Goal: Information Seeking & Learning: Check status

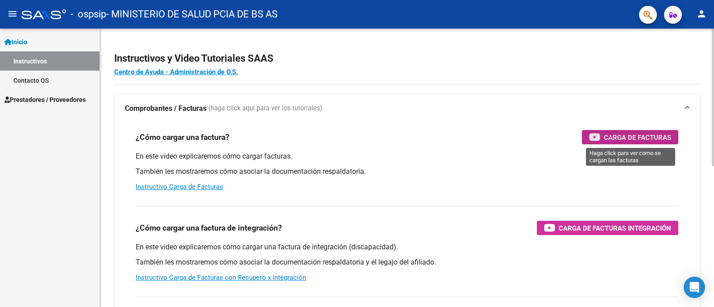
click at [622, 139] on span "Carga de Facturas" at bounding box center [637, 137] width 67 height 11
click at [51, 96] on span "Prestadores / Proveedores" at bounding box center [44, 100] width 81 height 10
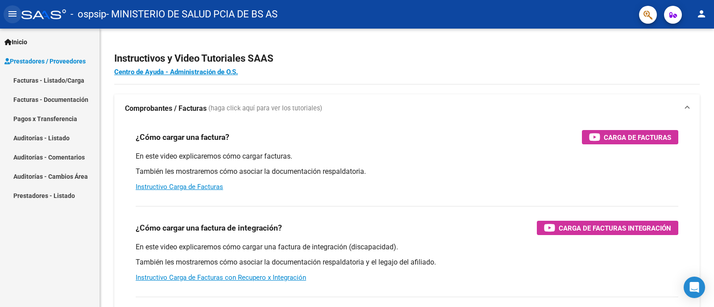
click at [11, 13] on mat-icon "menu" at bounding box center [12, 13] width 11 height 11
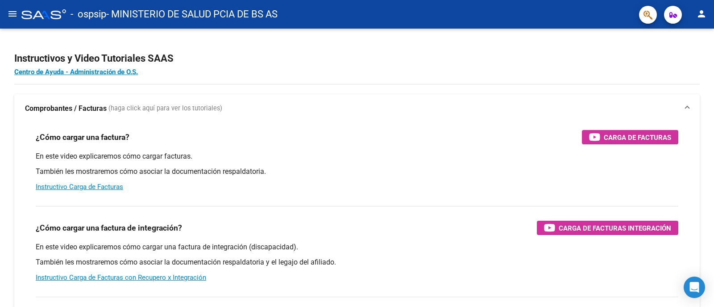
click at [11, 13] on mat-icon "menu" at bounding box center [12, 13] width 11 height 11
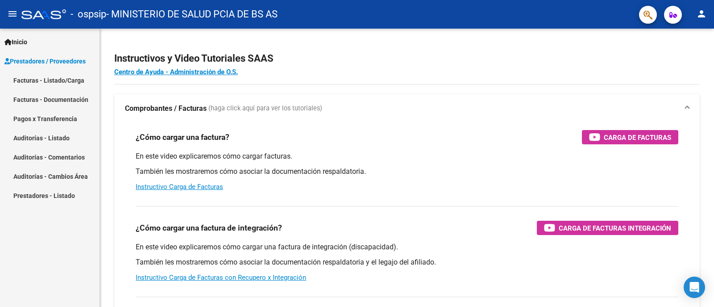
click at [64, 63] on span "Prestadores / Proveedores" at bounding box center [44, 61] width 81 height 10
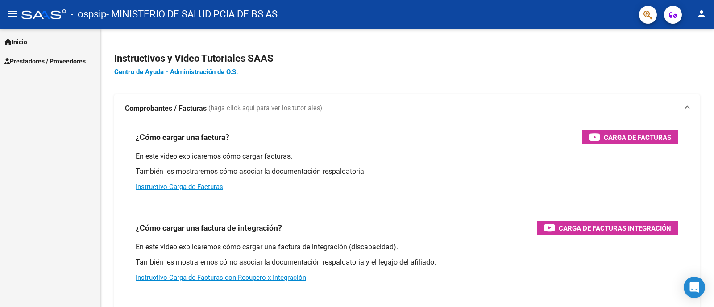
click at [64, 63] on span "Prestadores / Proveedores" at bounding box center [44, 61] width 81 height 10
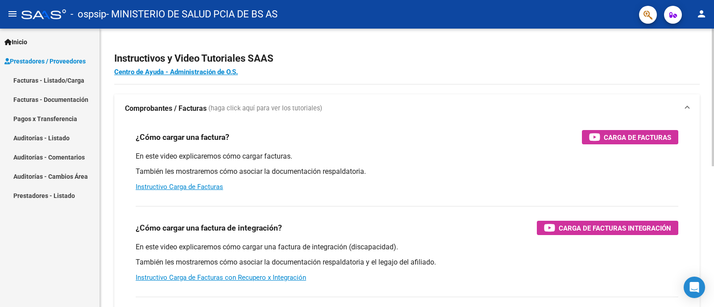
click at [173, 106] on strong "Comprobantes / Facturas" at bounding box center [166, 109] width 82 height 10
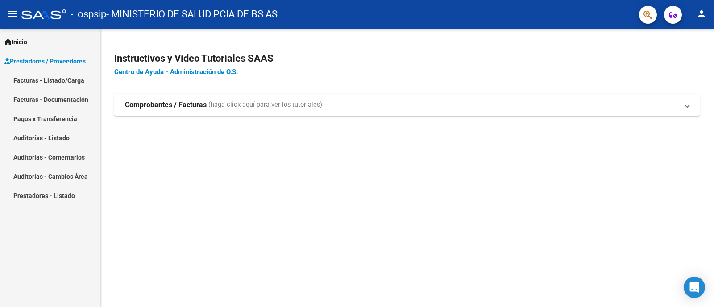
click at [161, 103] on strong "Comprobantes / Facturas" at bounding box center [166, 105] width 82 height 10
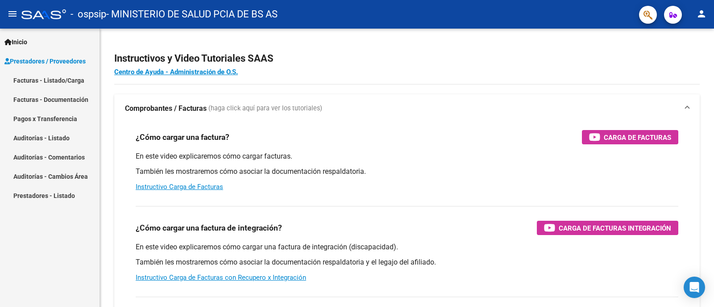
click at [62, 102] on link "Facturas - Documentación" at bounding box center [50, 99] width 100 height 19
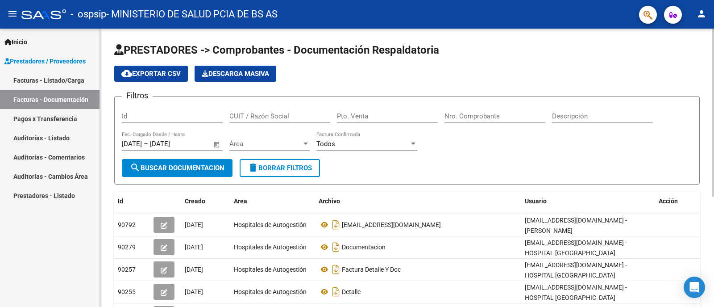
click at [172, 118] on input "Id" at bounding box center [172, 116] width 101 height 8
click at [272, 120] on input "CUIT / Razón Social" at bounding box center [280, 116] width 101 height 8
type input "6"
type input "30626983398"
click at [352, 119] on input "Pto. Venta" at bounding box center [387, 116] width 101 height 8
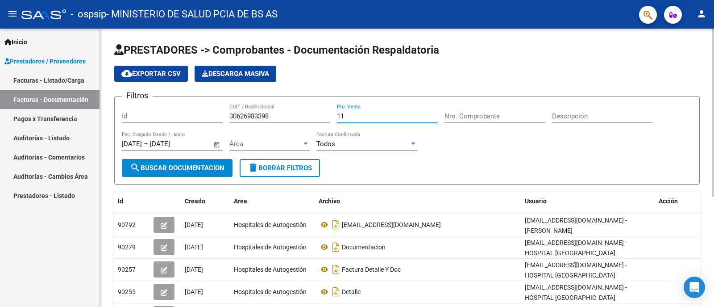
type input "11"
click at [468, 110] on div "Nro. Comprobante" at bounding box center [495, 113] width 101 height 19
type input "0143"
click at [366, 114] on input "11" at bounding box center [387, 116] width 101 height 8
type input "1"
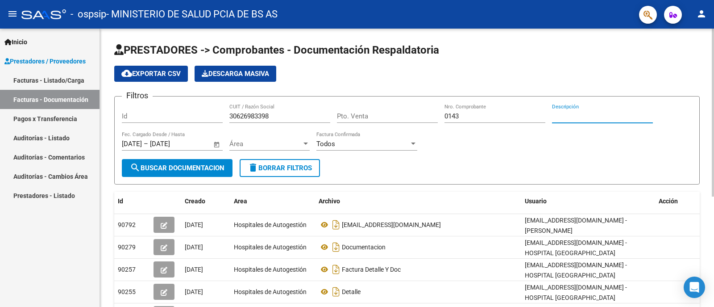
click at [572, 115] on input "Descripción" at bounding box center [602, 116] width 101 height 8
click at [256, 144] on span "Área" at bounding box center [266, 144] width 72 height 8
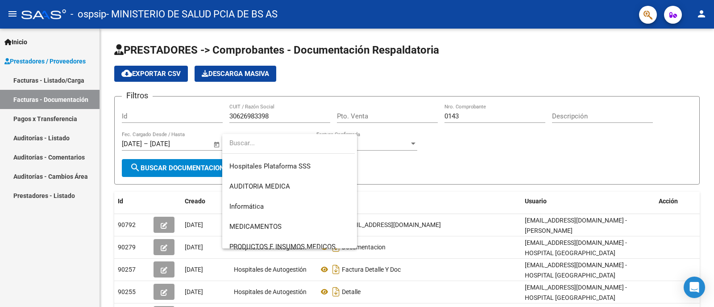
scroll to position [207, 0]
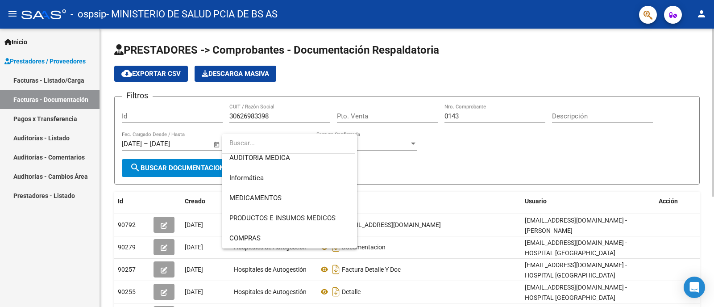
click at [443, 151] on div at bounding box center [357, 153] width 714 height 307
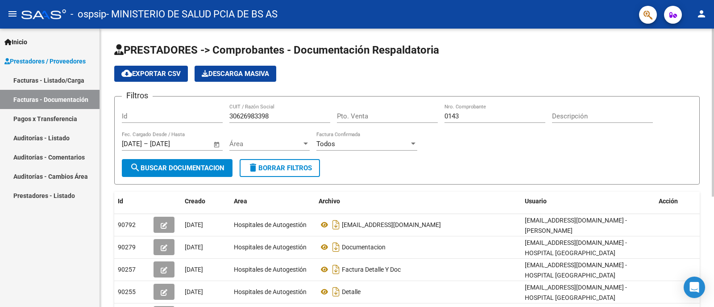
click at [155, 119] on input "Id" at bounding box center [172, 116] width 101 height 8
click at [364, 115] on input "Pto. Venta" at bounding box center [387, 116] width 101 height 8
click at [565, 118] on input "Descripción" at bounding box center [602, 116] width 101 height 8
type input "13647"
drag, startPoint x: 589, startPoint y: 116, endPoint x: 544, endPoint y: 116, distance: 44.2
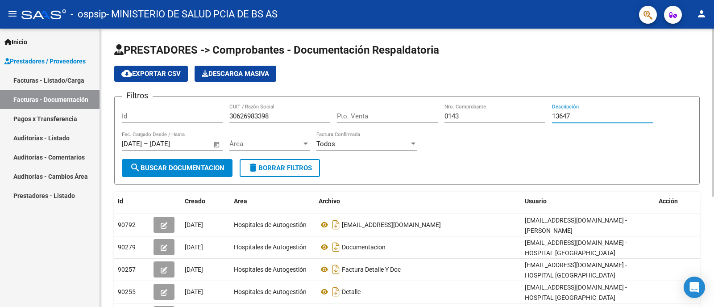
click at [544, 116] on div "Filtros Id 30626983398 CUIT / Razón Social Pto. Venta 0143 Nro. Comprobante 136…" at bounding box center [407, 131] width 571 height 55
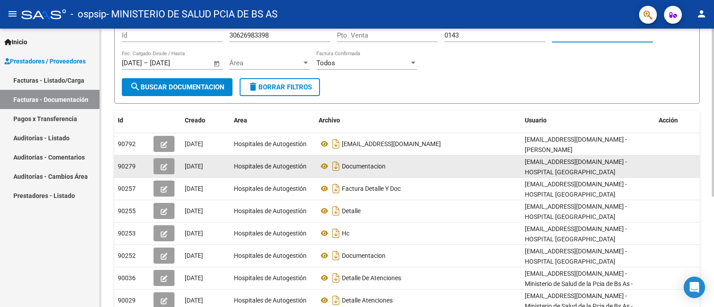
scroll to position [134, 0]
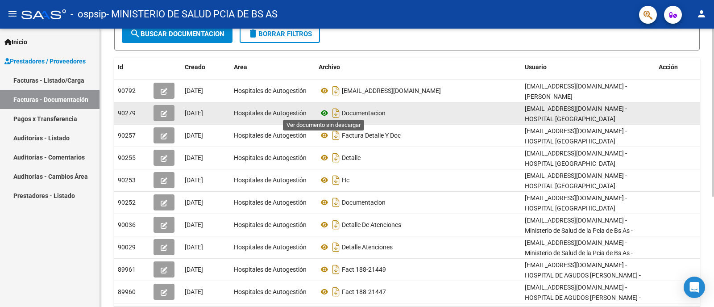
click at [325, 109] on icon at bounding box center [325, 113] width 12 height 11
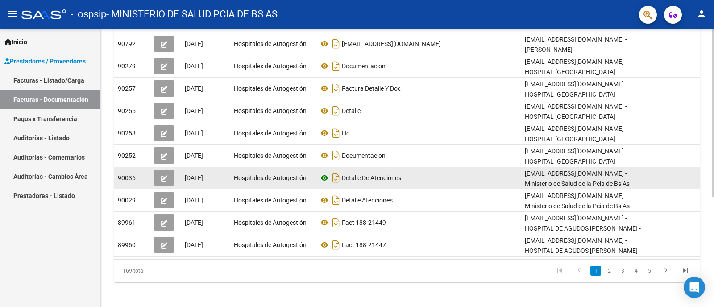
scroll to position [182, 0]
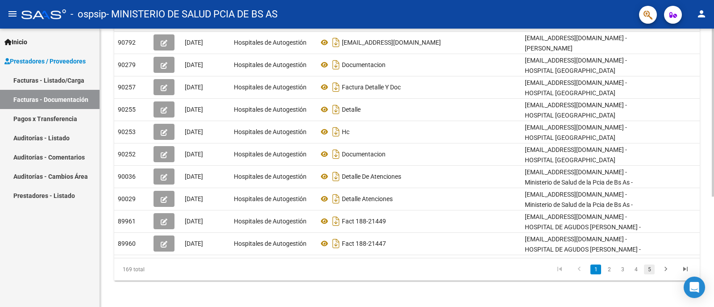
click at [653, 268] on link "5" at bounding box center [649, 269] width 11 height 10
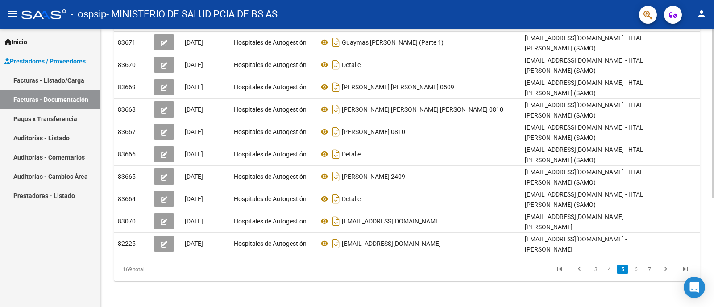
scroll to position [180, 0]
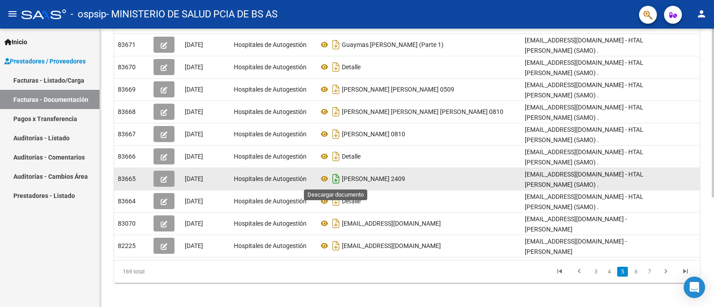
click at [339, 183] on icon "Descargar documento" at bounding box center [336, 178] width 12 height 14
click at [326, 179] on icon at bounding box center [325, 178] width 12 height 11
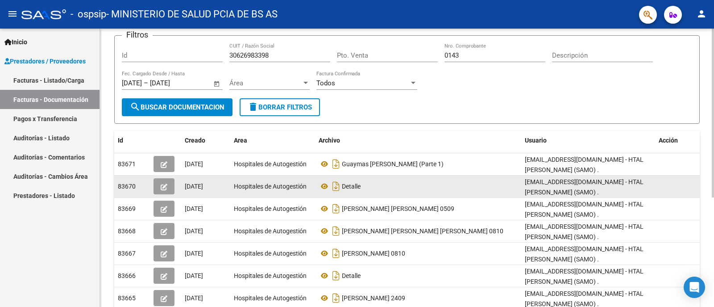
scroll to position [0, 0]
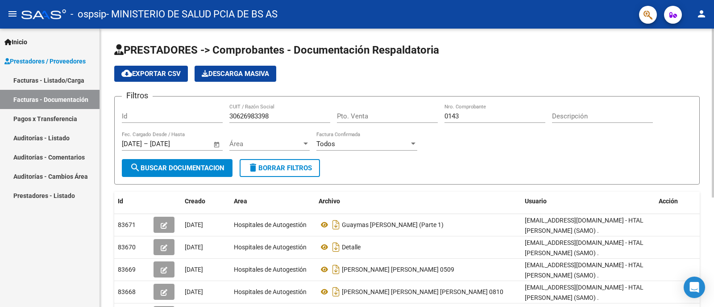
click at [156, 118] on input "Id" at bounding box center [172, 116] width 101 height 8
click at [359, 116] on input "Pto. Venta" at bounding box center [387, 116] width 101 height 8
type input "11"
click at [599, 115] on input "Descripción" at bounding box center [602, 116] width 101 height 8
type input "1"
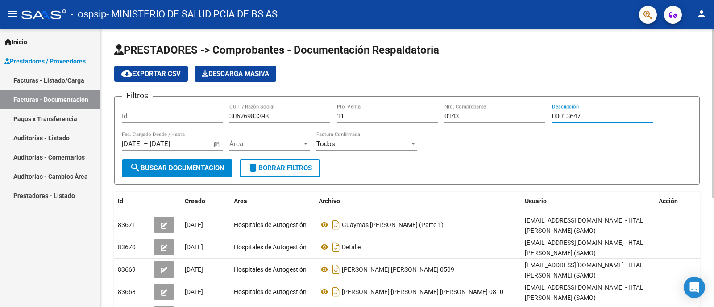
type input "00013647"
click at [264, 144] on span "Área" at bounding box center [266, 144] width 72 height 8
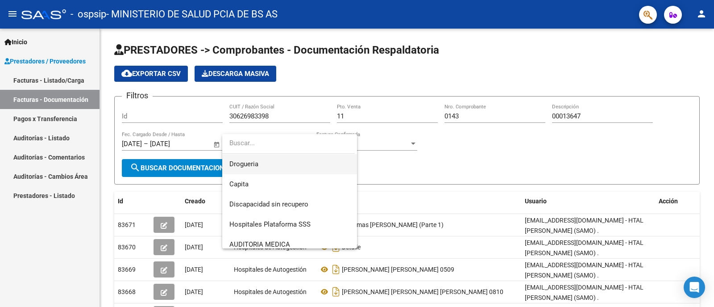
scroll to position [134, 0]
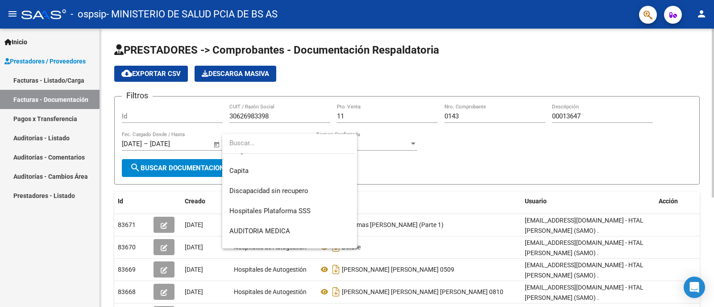
click at [419, 151] on div at bounding box center [357, 153] width 714 height 307
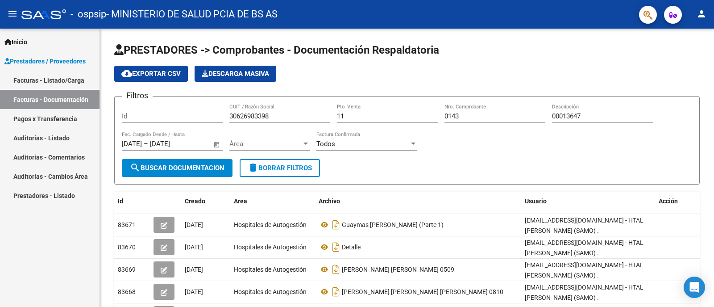
click at [23, 38] on span "Inicio" at bounding box center [15, 42] width 23 height 10
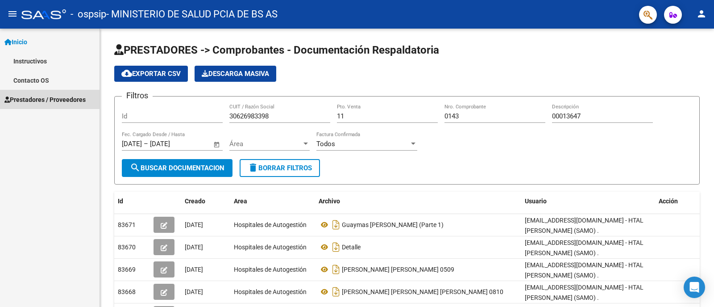
click at [62, 96] on span "Prestadores / Proveedores" at bounding box center [44, 100] width 81 height 10
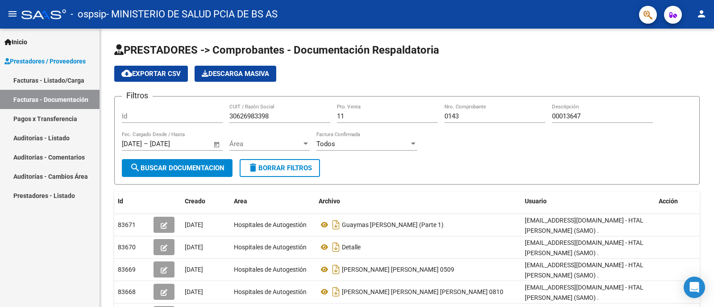
click at [66, 100] on link "Facturas - Documentación" at bounding box center [50, 99] width 100 height 19
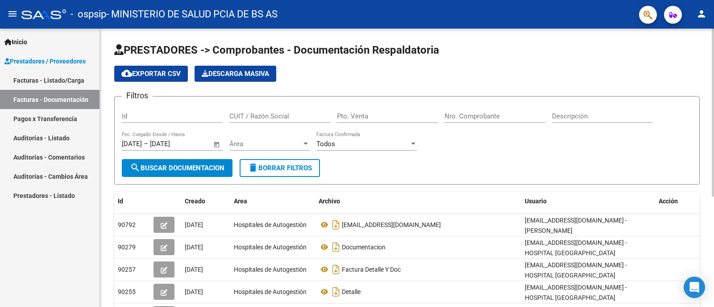
click at [161, 74] on span "cloud_download Exportar CSV" at bounding box center [150, 74] width 59 height 8
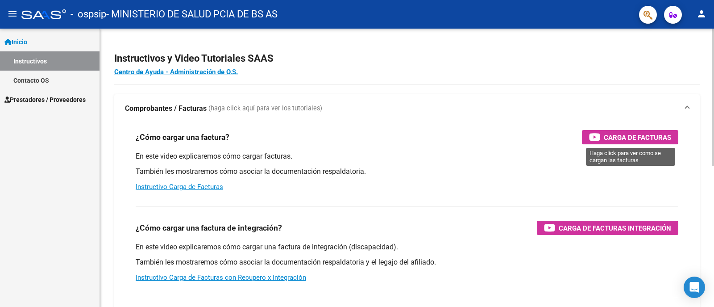
click at [639, 135] on span "Carga de Facturas" at bounding box center [637, 137] width 67 height 11
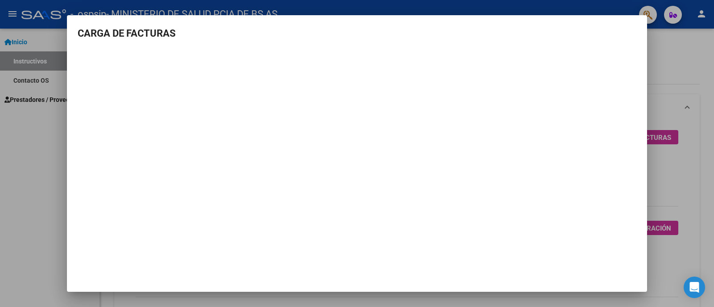
click at [42, 124] on div at bounding box center [357, 153] width 714 height 307
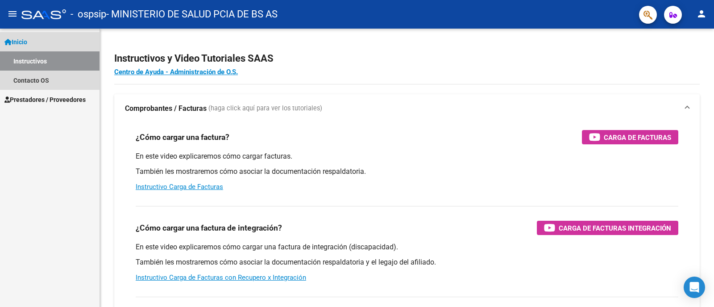
click at [27, 43] on span "Inicio" at bounding box center [15, 42] width 23 height 10
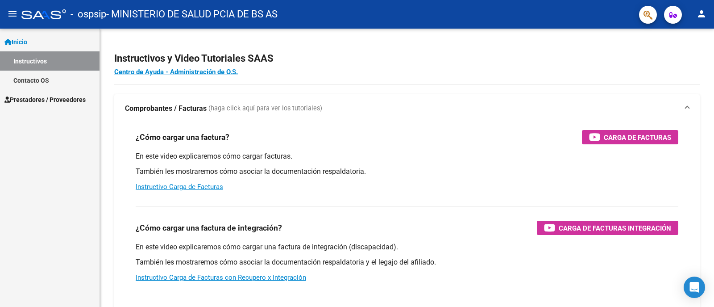
click at [39, 102] on span "Prestadores / Proveedores" at bounding box center [44, 100] width 81 height 10
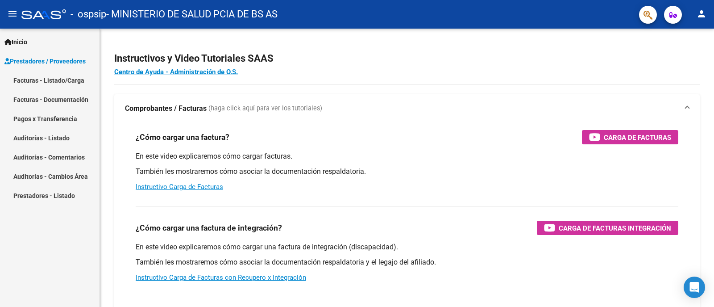
click at [70, 77] on link "Facturas - Listado/Carga" at bounding box center [50, 80] width 100 height 19
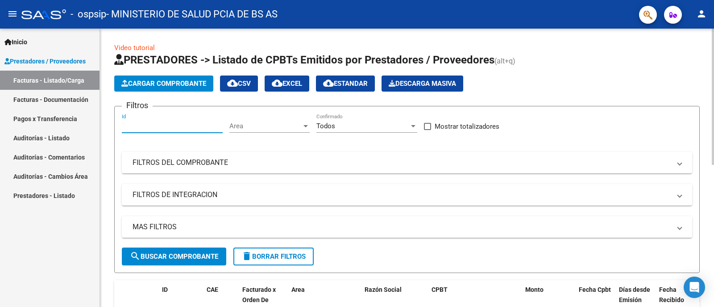
click at [158, 129] on input "Id" at bounding box center [172, 126] width 101 height 8
click at [250, 125] on span "Area" at bounding box center [266, 126] width 72 height 8
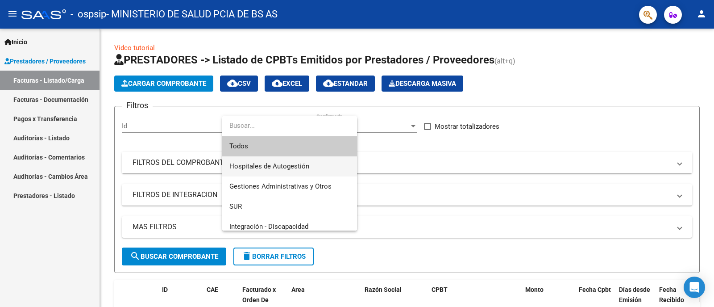
click at [316, 166] on span "Hospitales de Autogestión" at bounding box center [290, 166] width 121 height 20
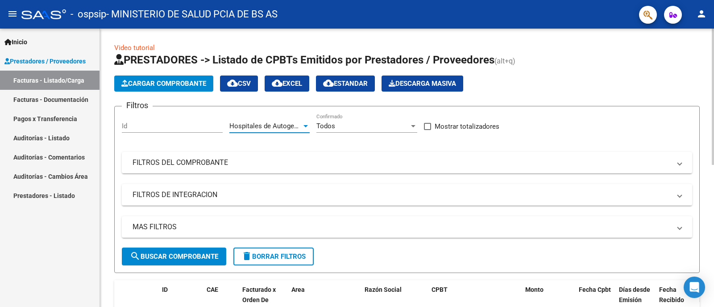
click at [336, 125] on div "Todos" at bounding box center [363, 126] width 93 height 8
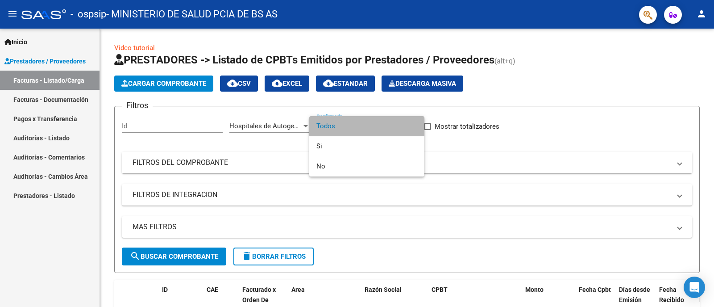
click at [344, 125] on span "Todos" at bounding box center [367, 126] width 101 height 20
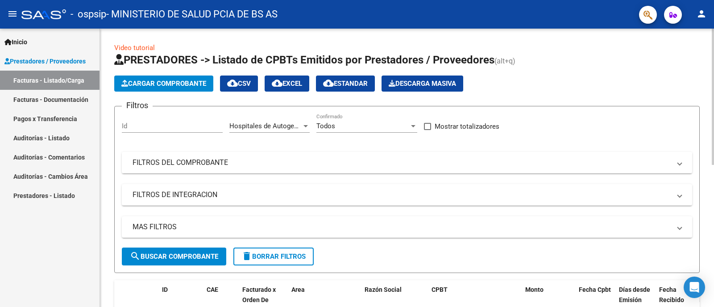
click at [255, 164] on mat-panel-title "FILTROS DEL COMPROBANTE" at bounding box center [402, 163] width 539 height 10
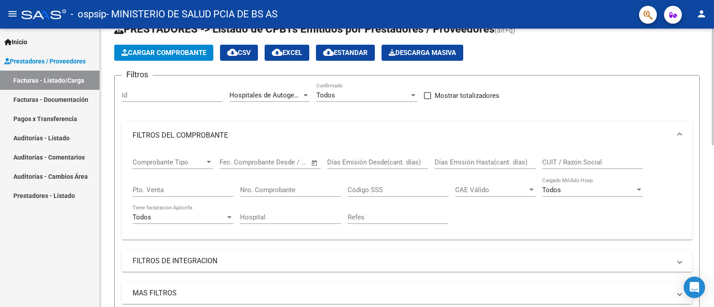
scroll to position [45, 0]
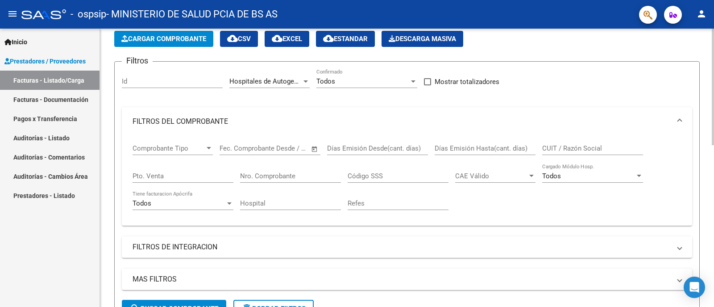
click at [183, 149] on span "Comprobante Tipo" at bounding box center [169, 148] width 72 height 8
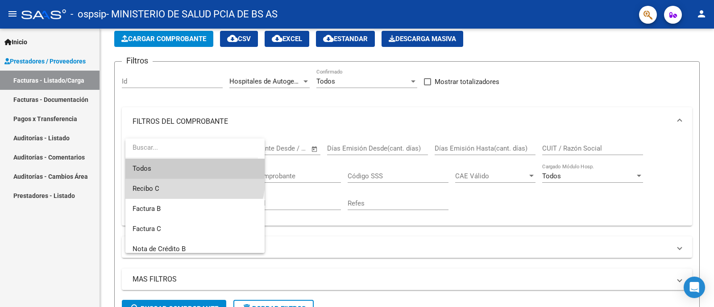
click at [194, 182] on span "Recibo C" at bounding box center [195, 189] width 125 height 20
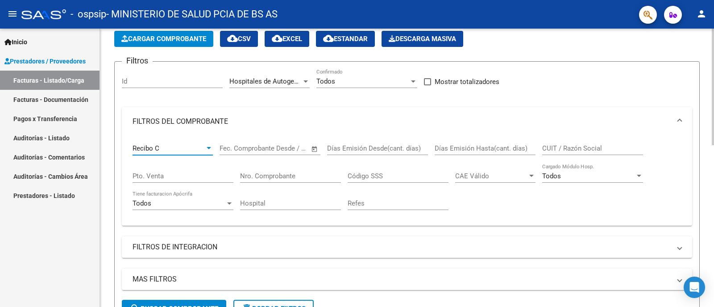
click at [253, 147] on input "text" at bounding box center [238, 148] width 36 height 8
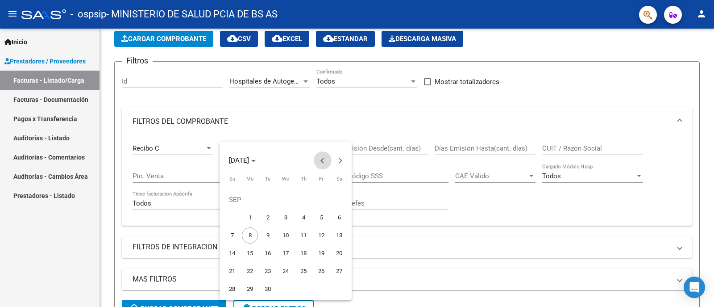
click at [323, 162] on button "Previous month" at bounding box center [323, 160] width 18 height 18
click at [289, 287] on span "30" at bounding box center [286, 289] width 16 height 16
type input "30/07/2025"
click at [374, 164] on div at bounding box center [357, 153] width 714 height 307
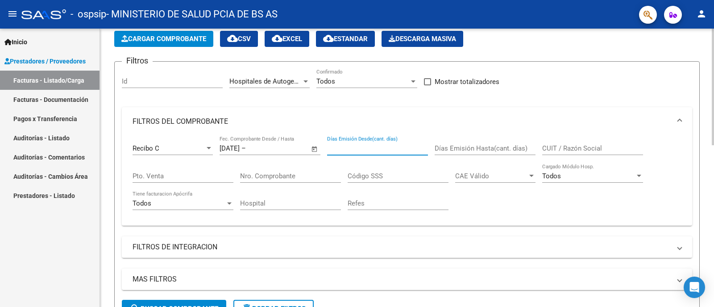
click at [362, 148] on input "Días Emisión Desde(cant. días)" at bounding box center [377, 148] width 101 height 8
click at [409, 136] on div "30 Días Emisión Desde(cant. días)" at bounding box center [377, 145] width 101 height 19
type input "3"
click at [195, 179] on input "Pto. Venta" at bounding box center [183, 176] width 101 height 8
type input "11"
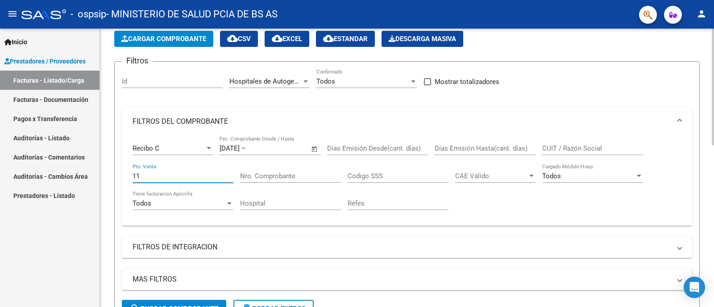
click at [263, 177] on input "Nro. Comprobante" at bounding box center [290, 176] width 101 height 8
type input "014300013647"
click at [376, 176] on input "Código SSS" at bounding box center [398, 176] width 101 height 8
click at [513, 181] on div "CAE Válido CAE Válido" at bounding box center [495, 172] width 80 height 19
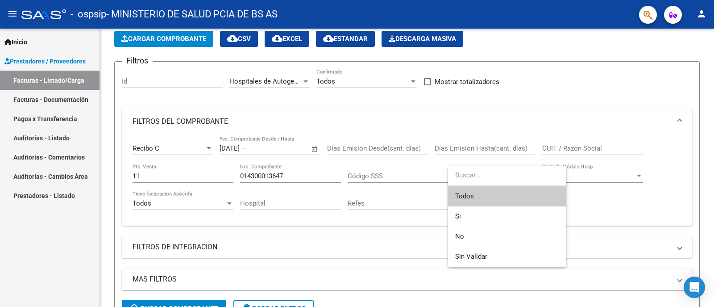
click at [513, 178] on input "dropdown search" at bounding box center [507, 175] width 118 height 20
click at [603, 198] on div at bounding box center [357, 153] width 714 height 307
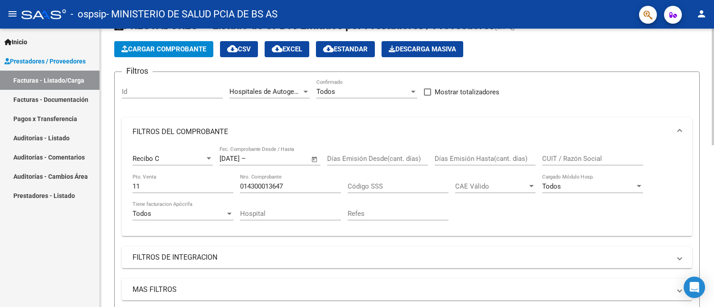
scroll to position [0, 0]
